Goal: Information Seeking & Learning: Learn about a topic

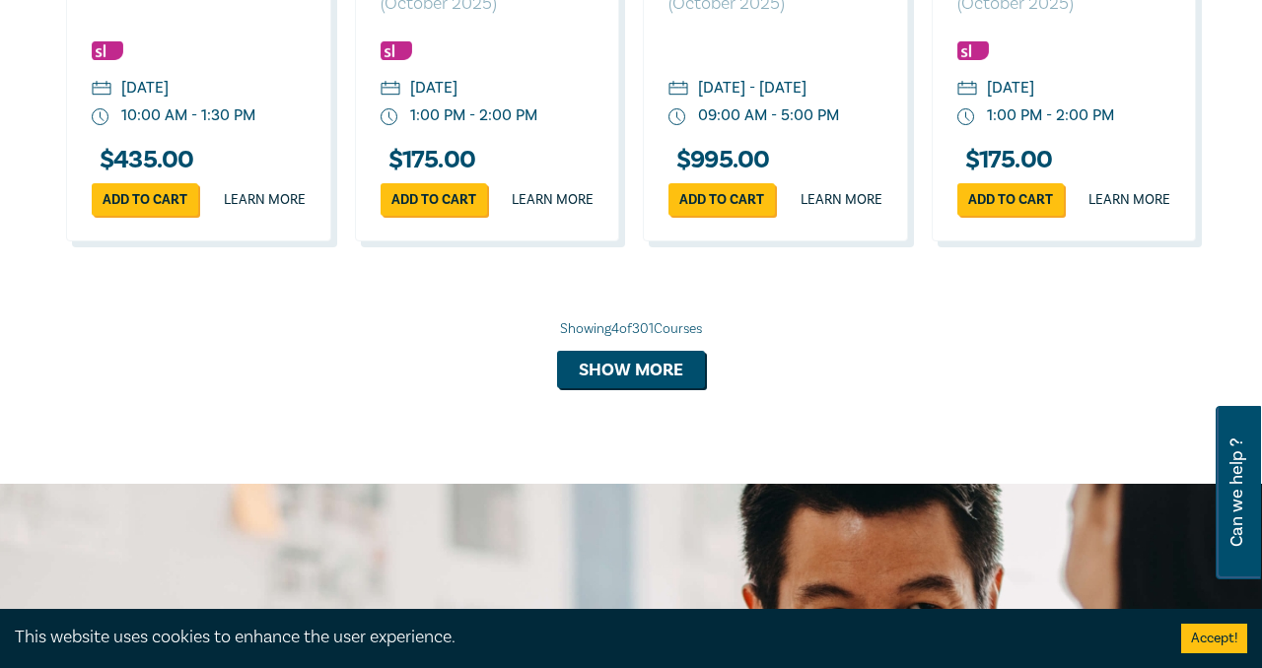
scroll to position [2046, 0]
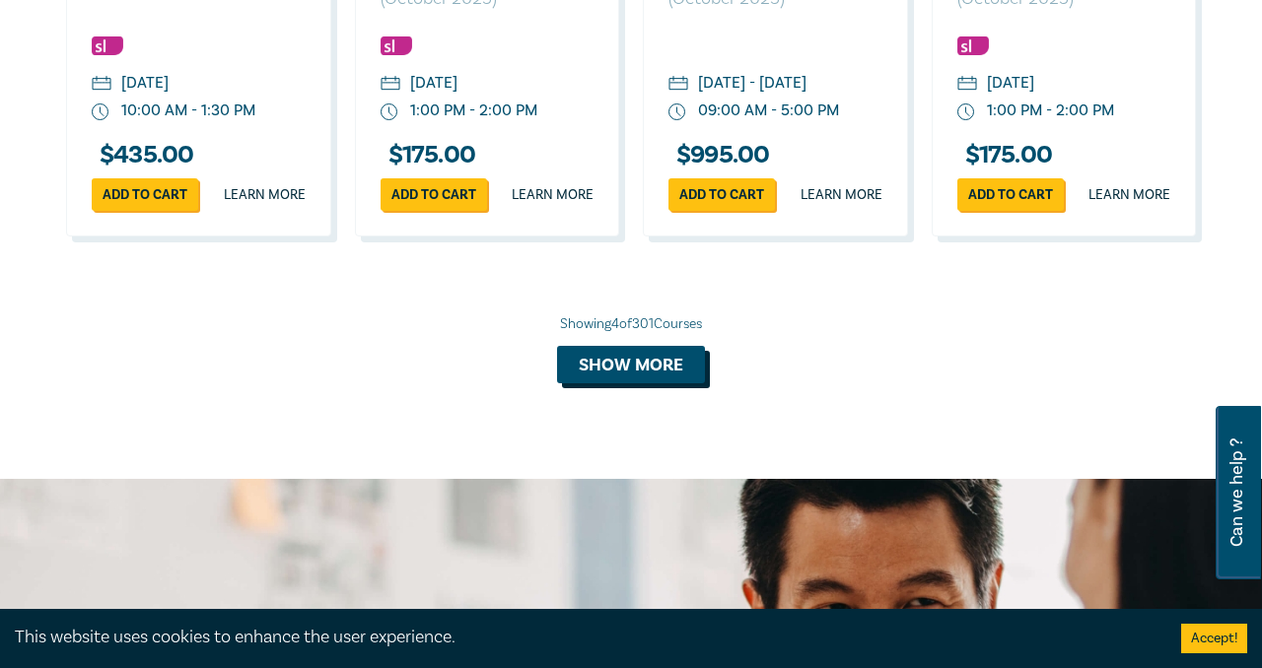
click at [639, 384] on button "Show more" at bounding box center [631, 364] width 148 height 37
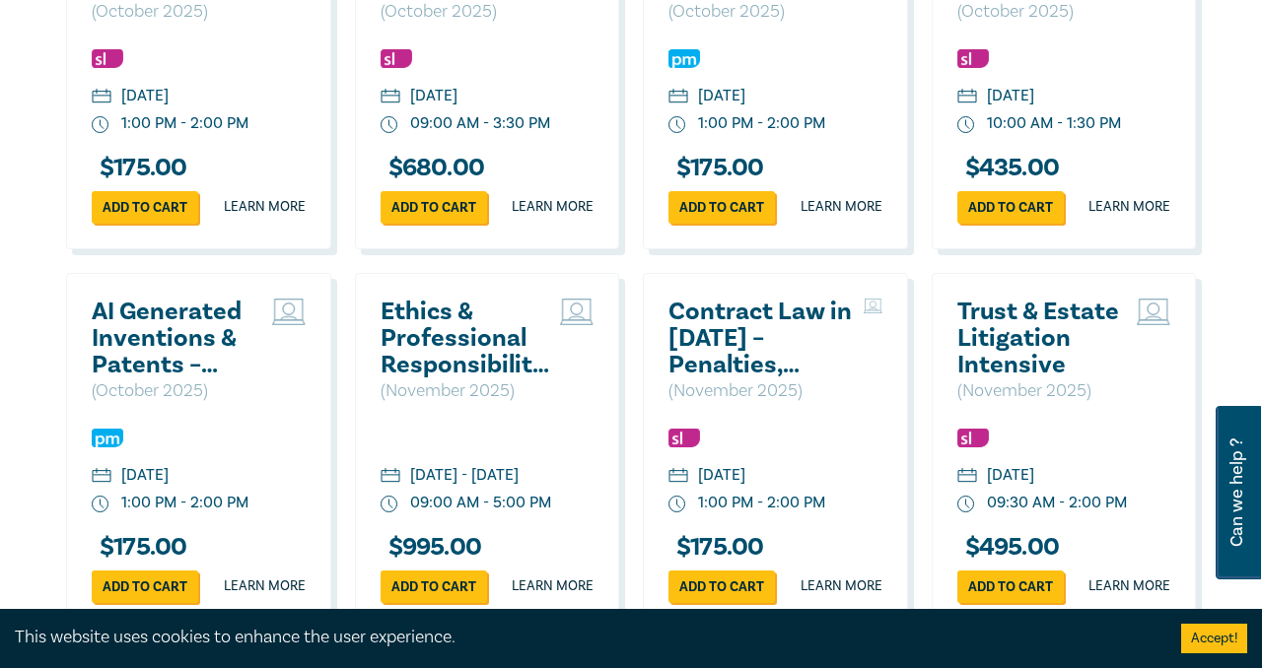
scroll to position [3552, 0]
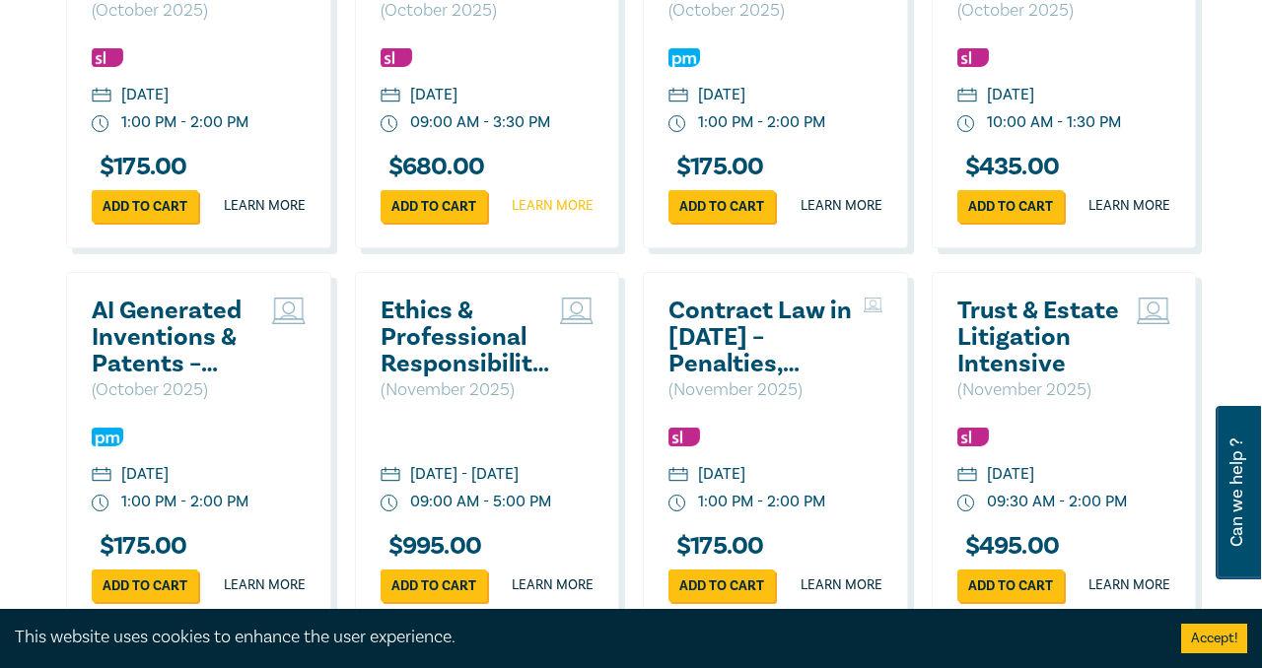
click at [532, 216] on link "Learn more" at bounding box center [553, 206] width 82 height 20
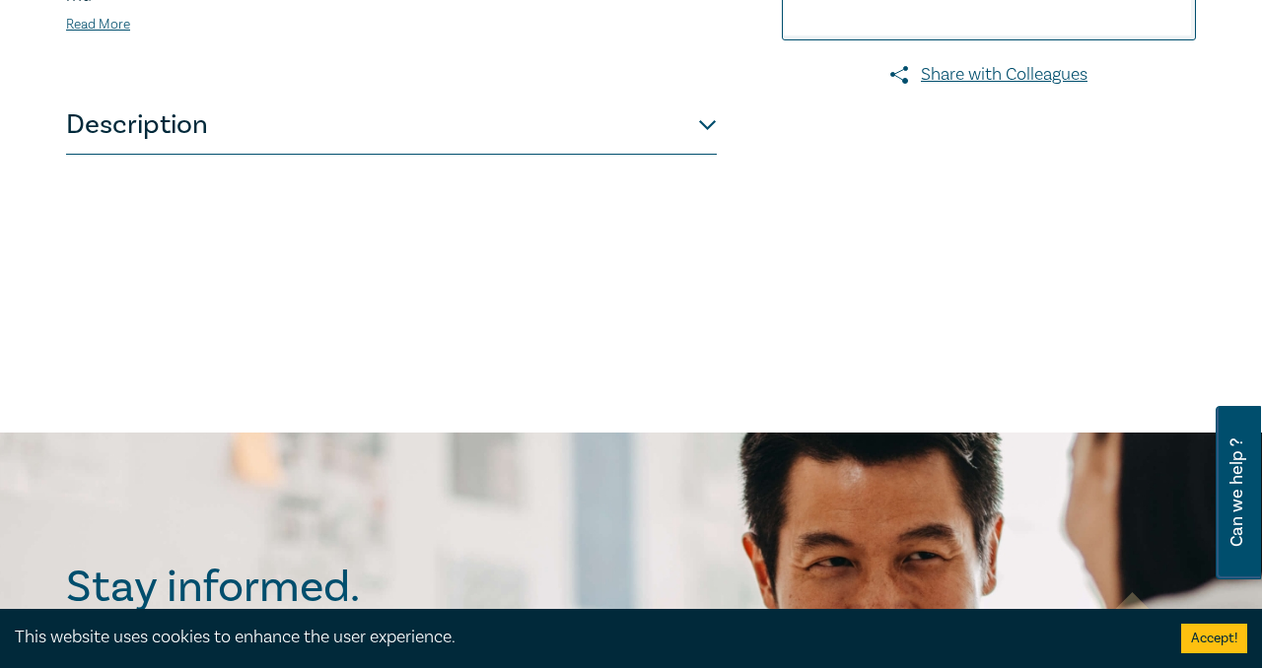
scroll to position [920, 0]
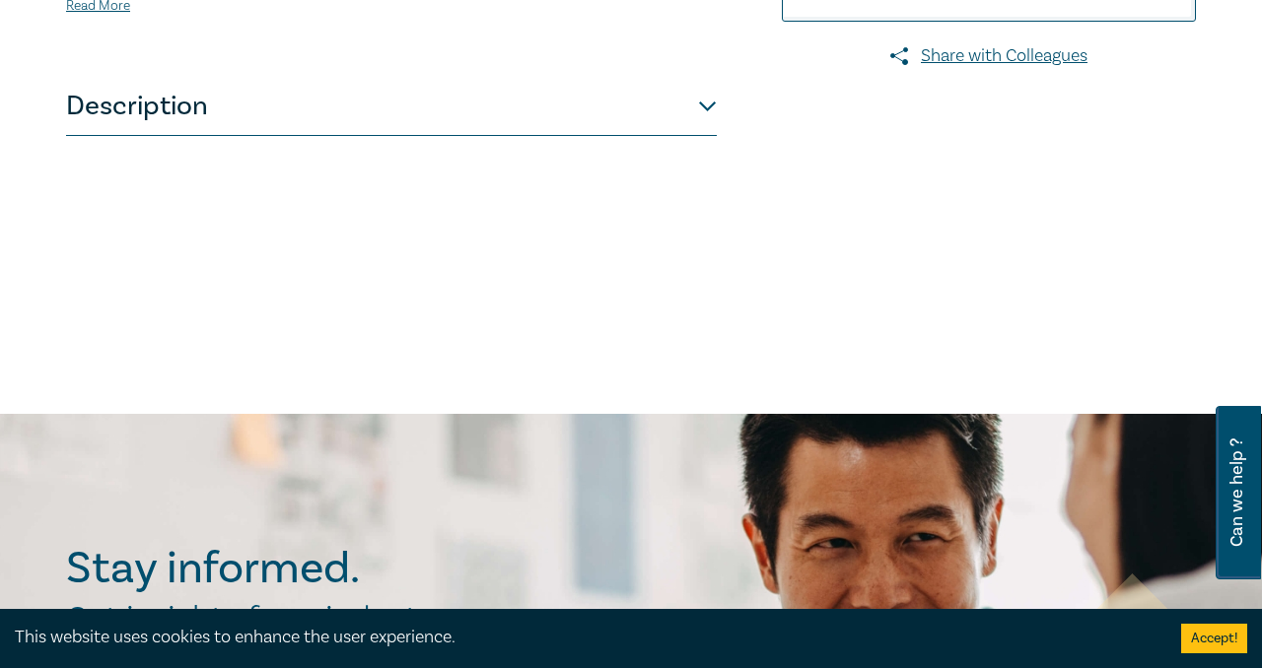
click at [706, 136] on button "Description" at bounding box center [391, 106] width 651 height 59
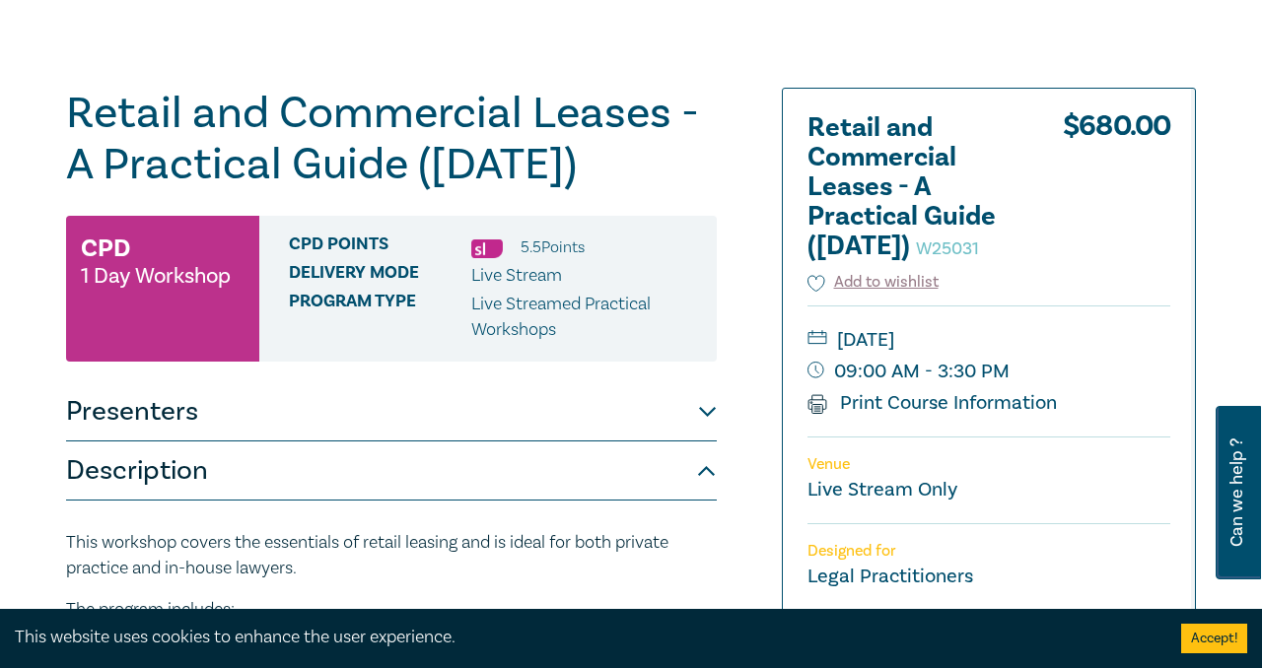
scroll to position [169, 0]
